Goal: Navigation & Orientation: Understand site structure

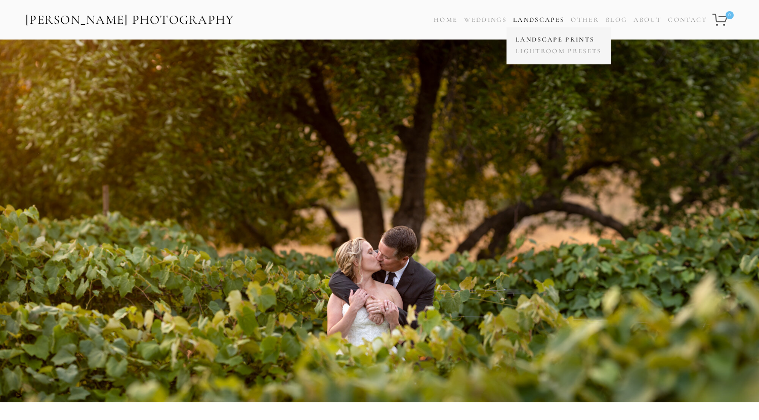
click at [530, 39] on link "Landscape Prints" at bounding box center [558, 40] width 91 height 12
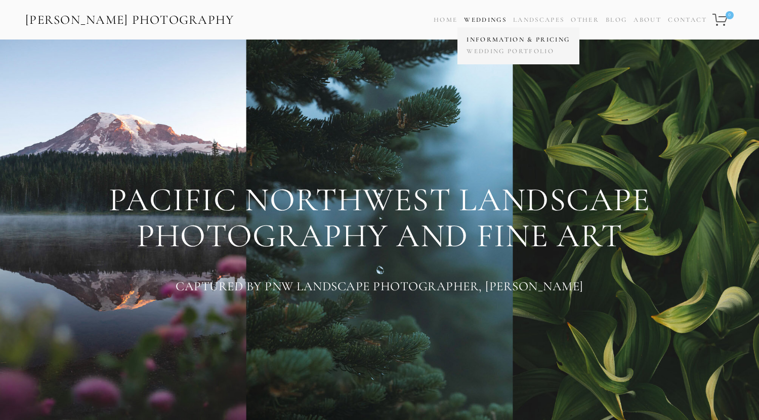
click at [480, 41] on link "Information & Pricing" at bounding box center [518, 40] width 108 height 12
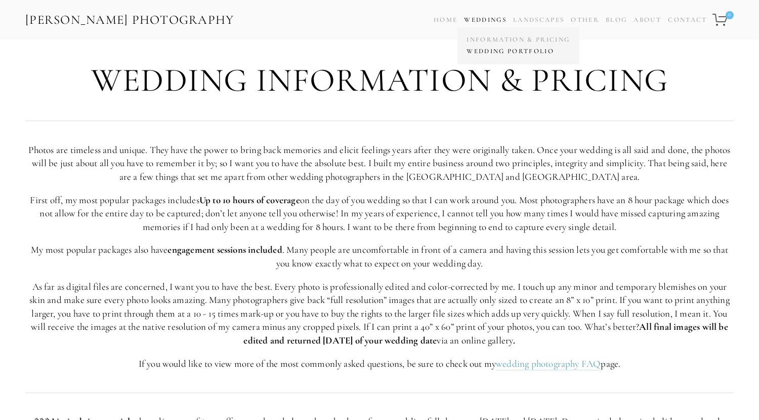
click at [476, 49] on link "Wedding Portfolio" at bounding box center [518, 52] width 108 height 12
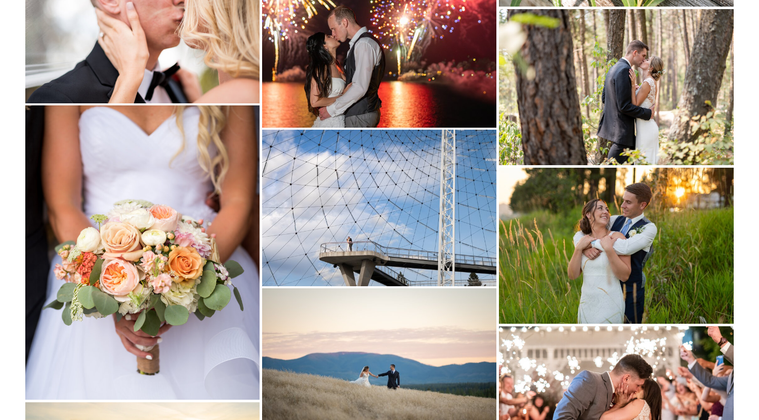
scroll to position [6818, 0]
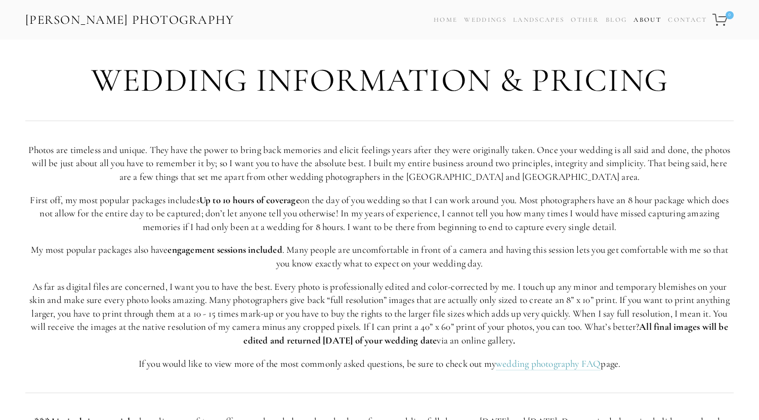
click at [653, 18] on link "About" at bounding box center [648, 20] width 28 height 15
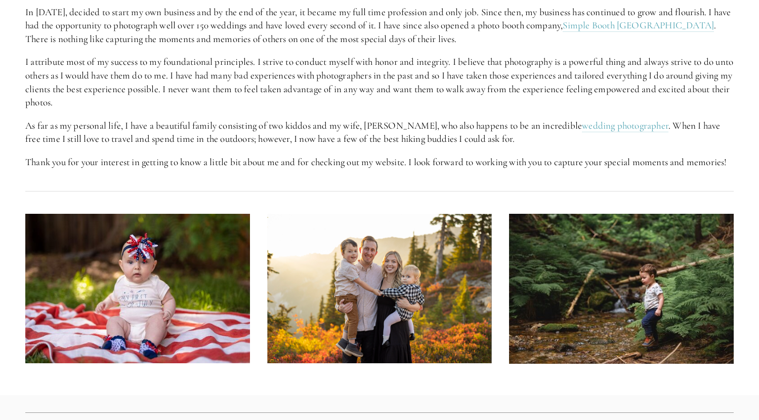
scroll to position [530, 0]
